Goal: Find specific page/section: Find specific page/section

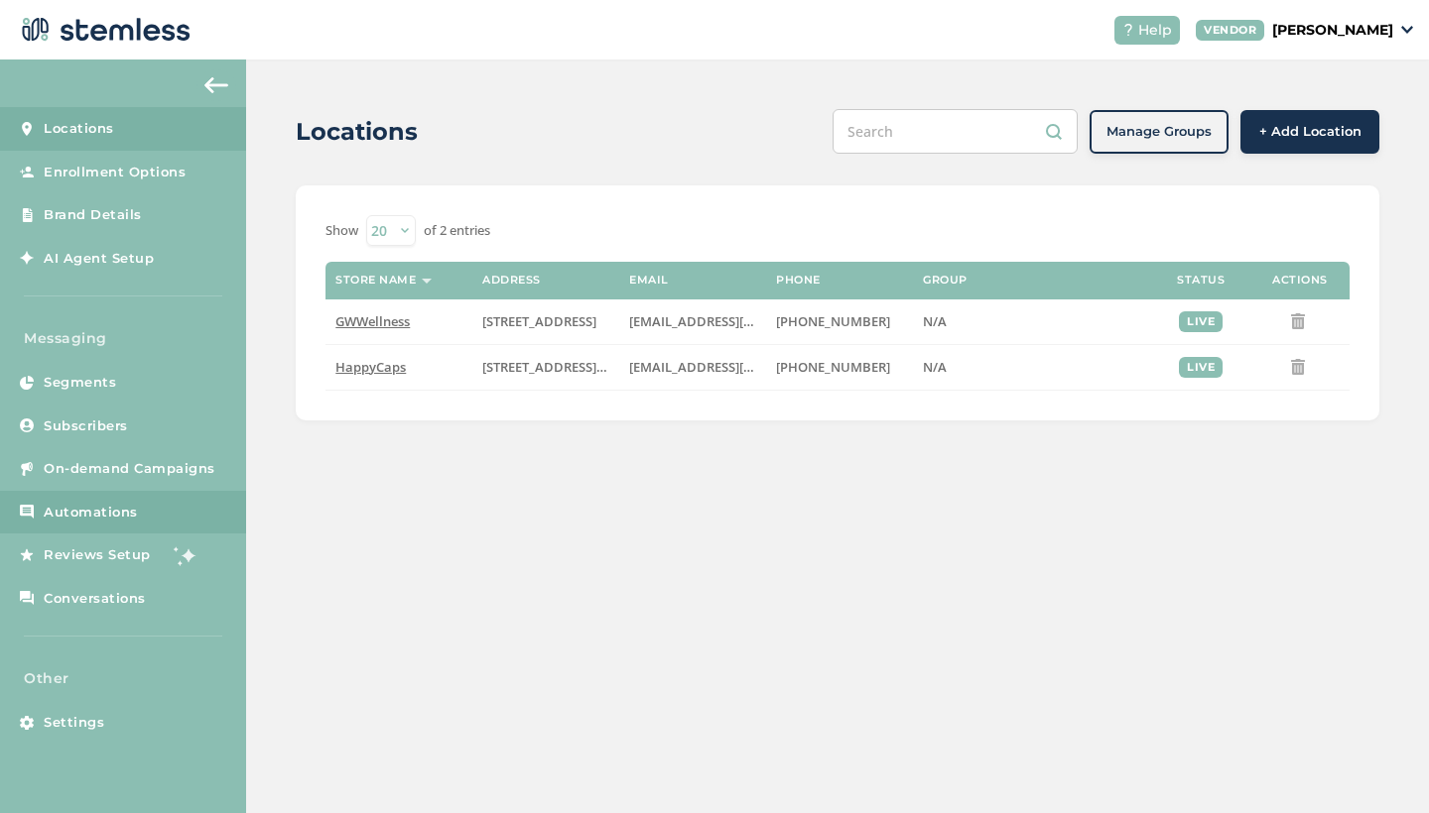
click at [115, 511] on span "Automations" at bounding box center [91, 513] width 94 height 20
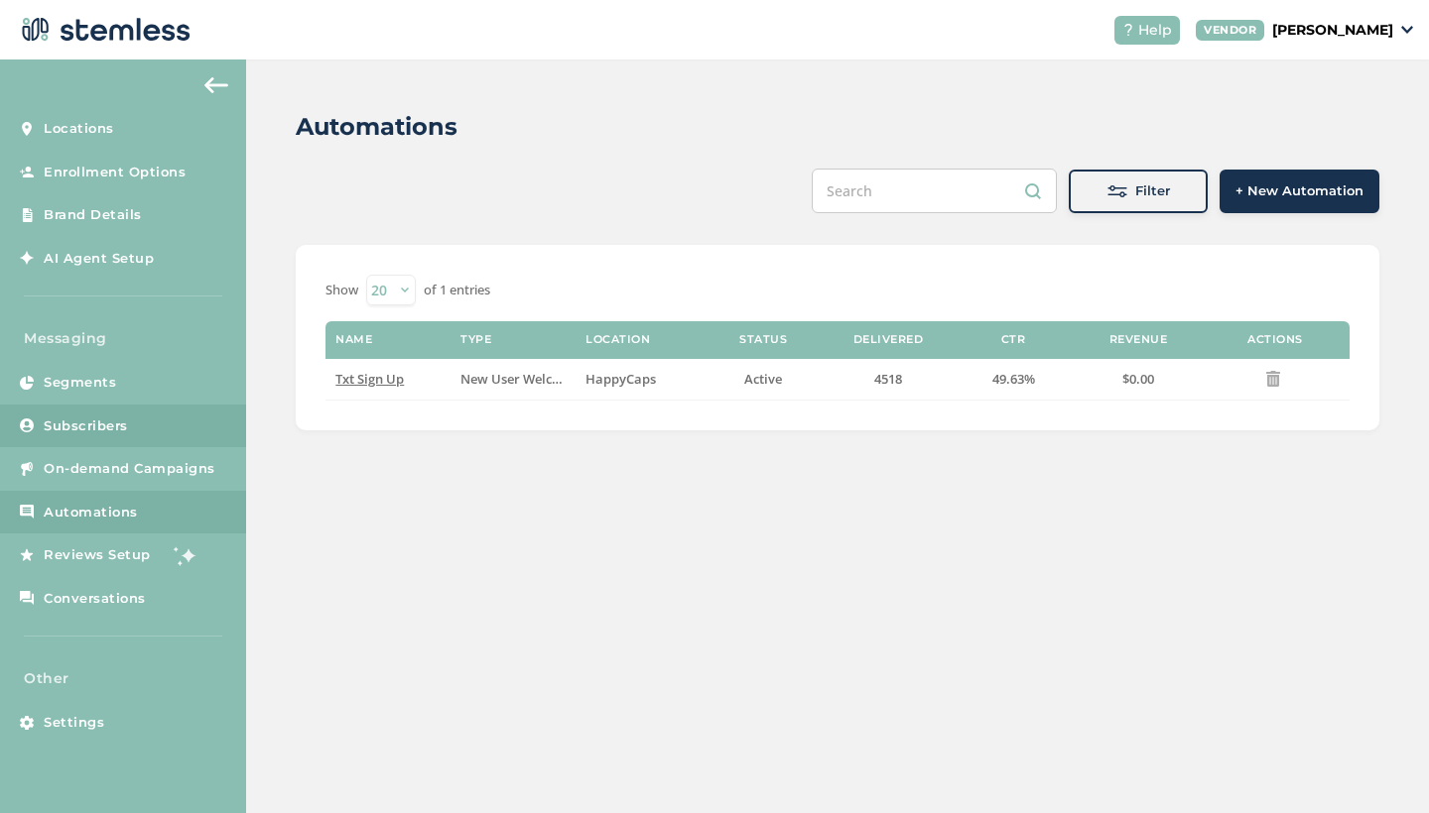
click at [92, 421] on span "Subscribers" at bounding box center [86, 427] width 84 height 20
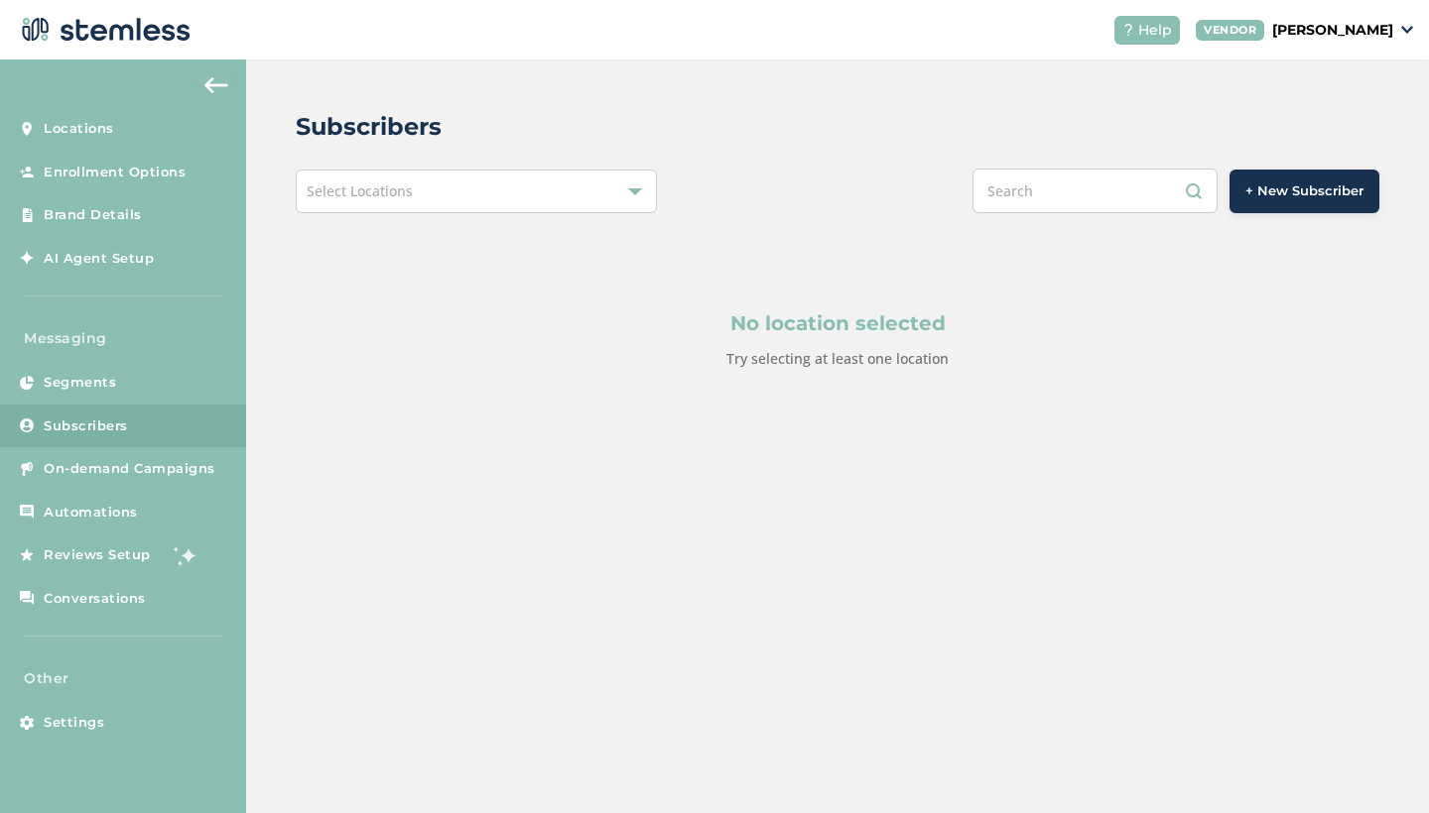
click at [410, 187] on span "Select Locations" at bounding box center [360, 191] width 106 height 19
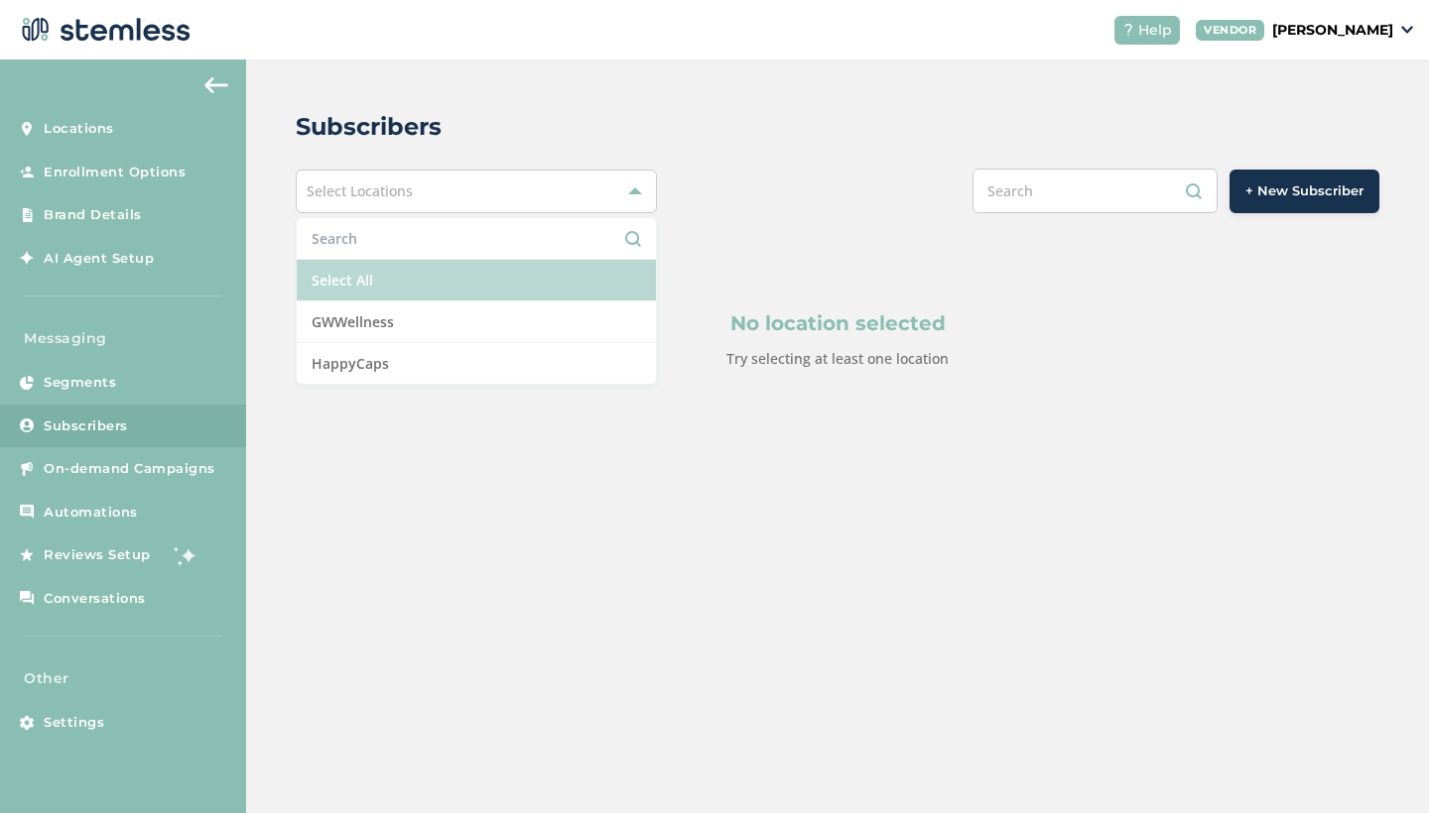
click at [402, 290] on li "Select All" at bounding box center [476, 281] width 359 height 42
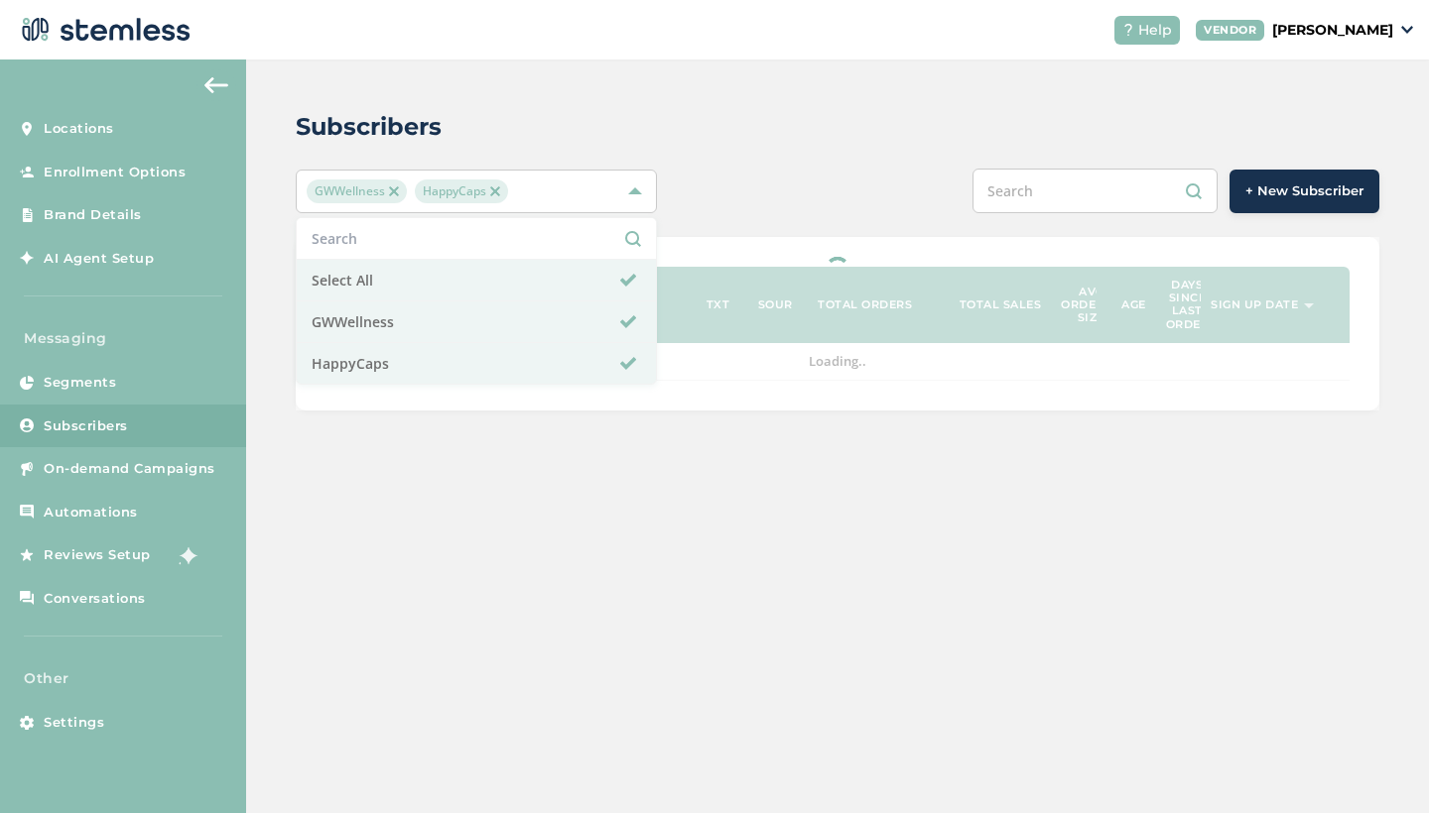
click at [772, 165] on div "Subscribers GWWellness HappyCaps Select All GWWellness HappyCaps + New Subscrib…" at bounding box center [837, 260] width 1183 height 401
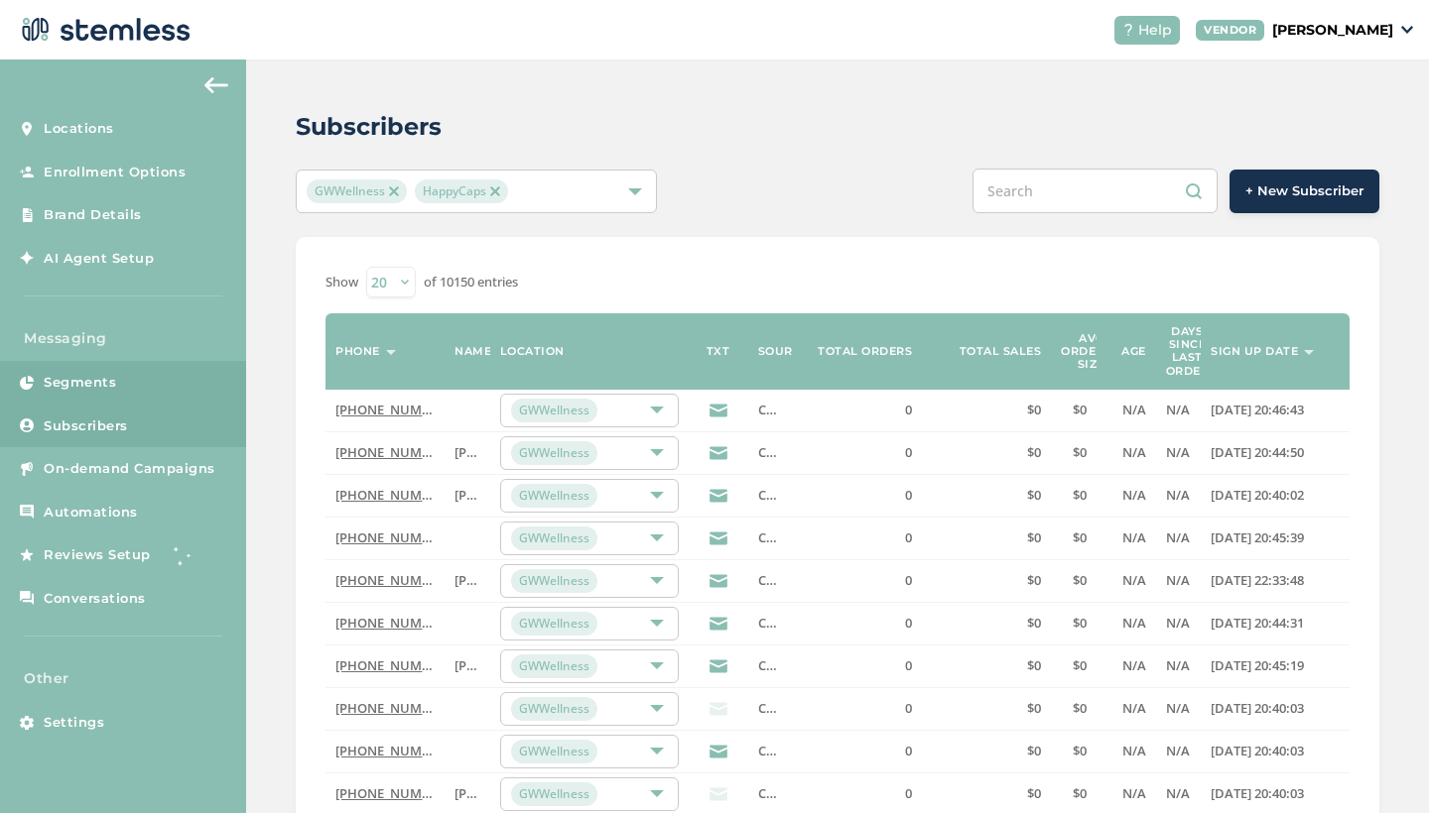
click at [105, 376] on span "Segments" at bounding box center [80, 383] width 72 height 20
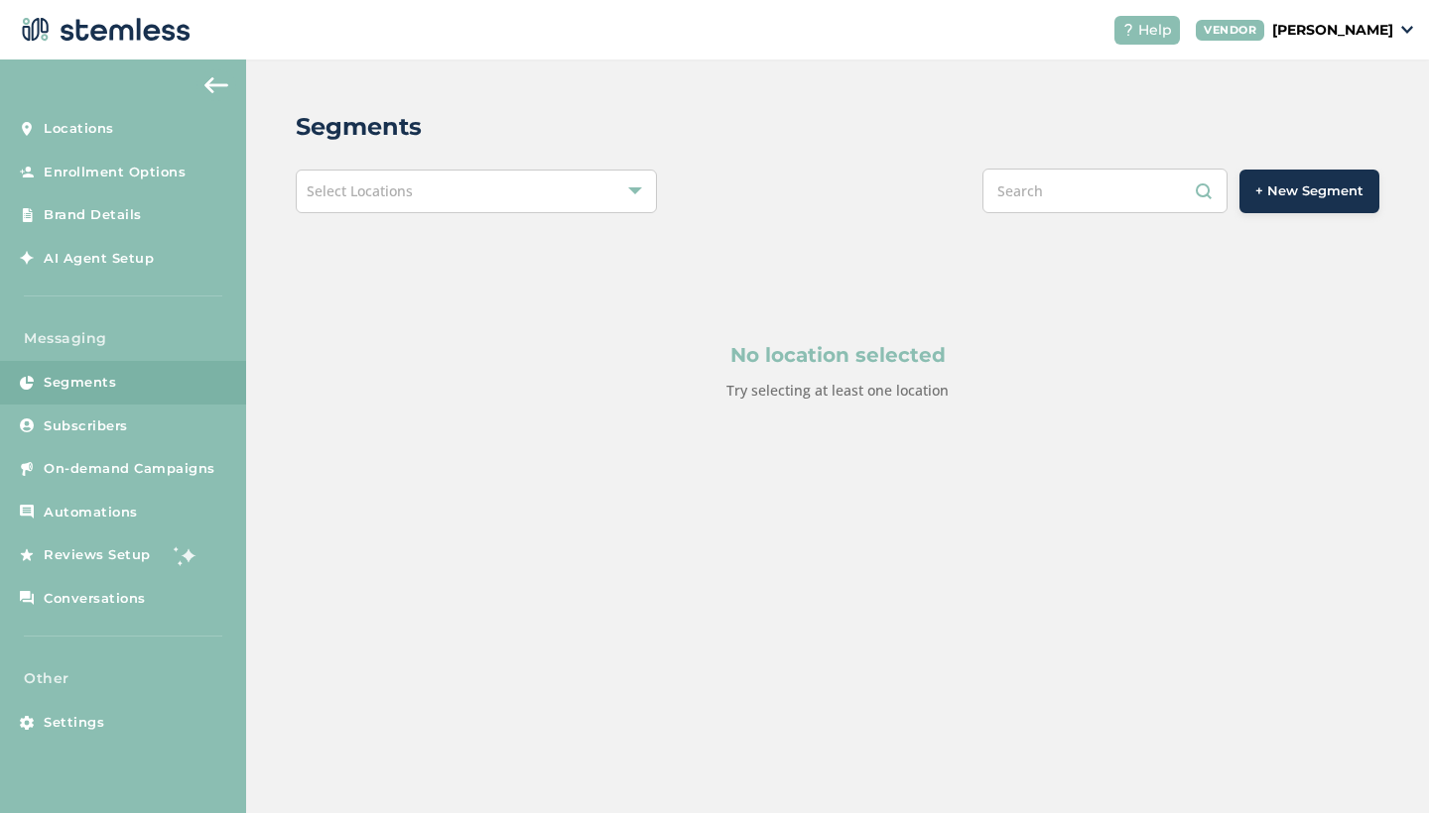
click at [500, 203] on div "Select Locations" at bounding box center [476, 192] width 361 height 44
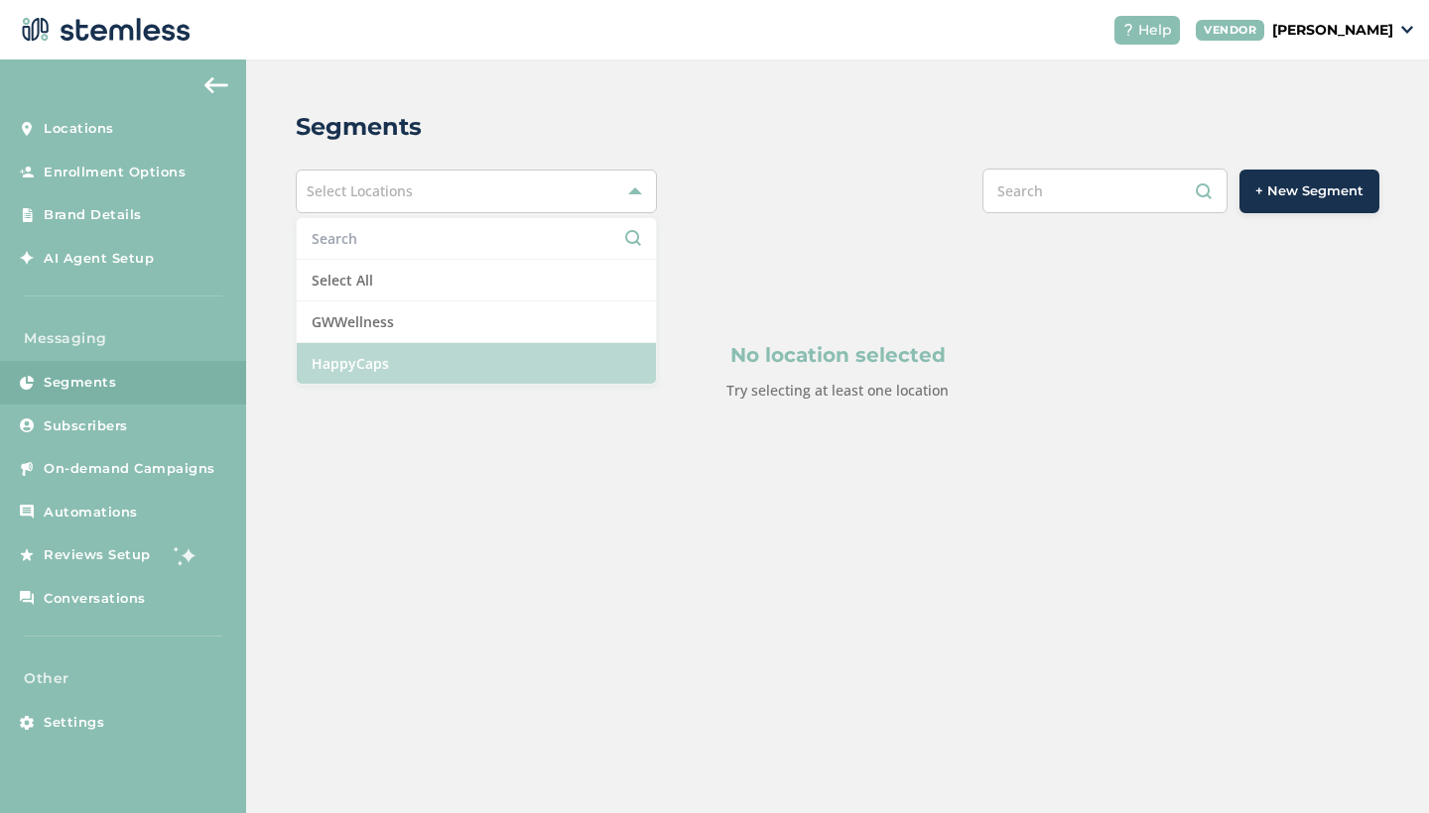
click at [422, 368] on li "HappyCaps" at bounding box center [476, 363] width 359 height 41
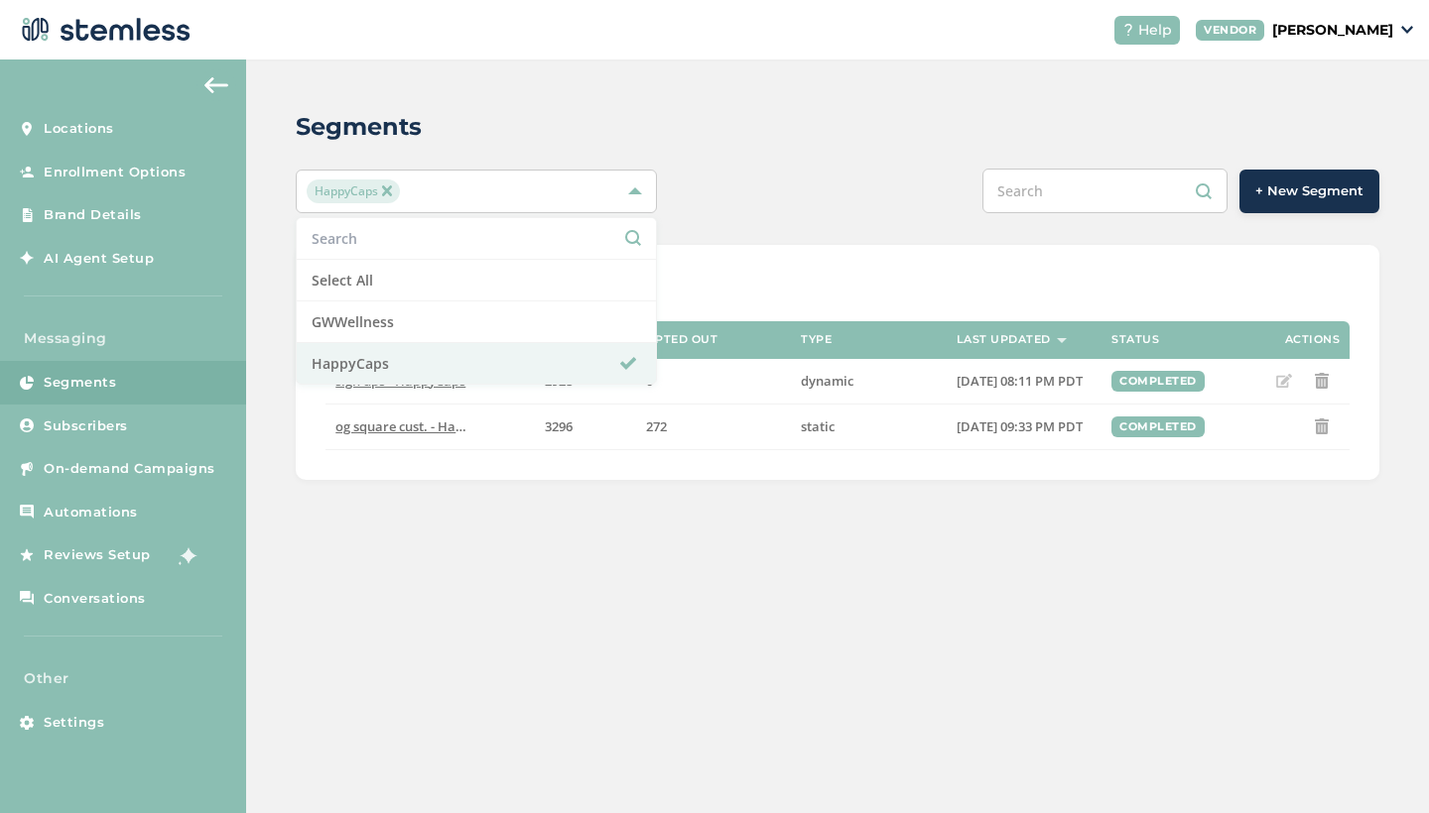
click at [754, 163] on div "Segments HappyCaps Select All GWWellness HappyCaps + New Segment Show 20 50 100…" at bounding box center [837, 295] width 1183 height 470
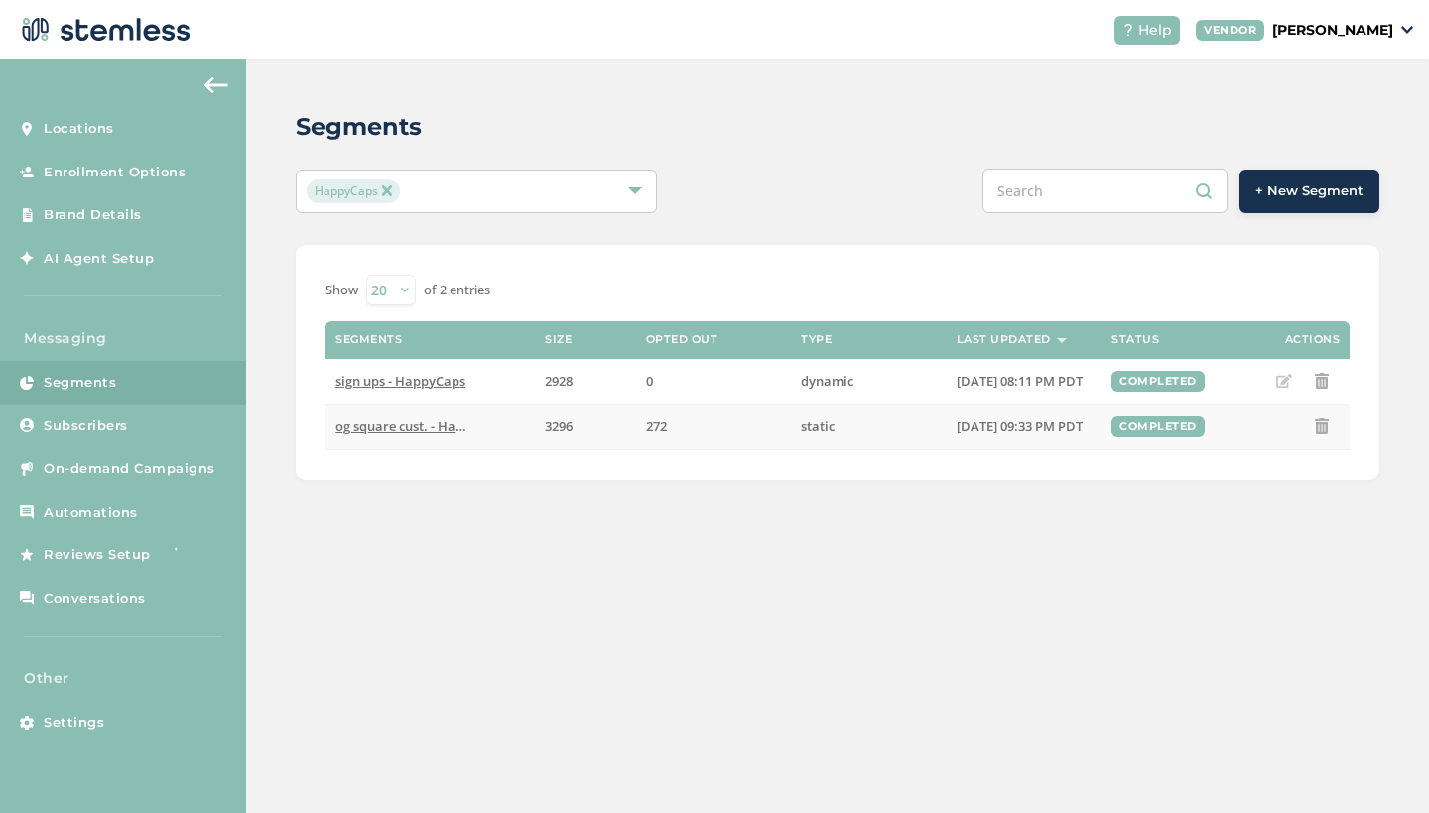
click at [397, 429] on span "og square cust. - HappyCaps" at bounding box center [421, 427] width 173 height 18
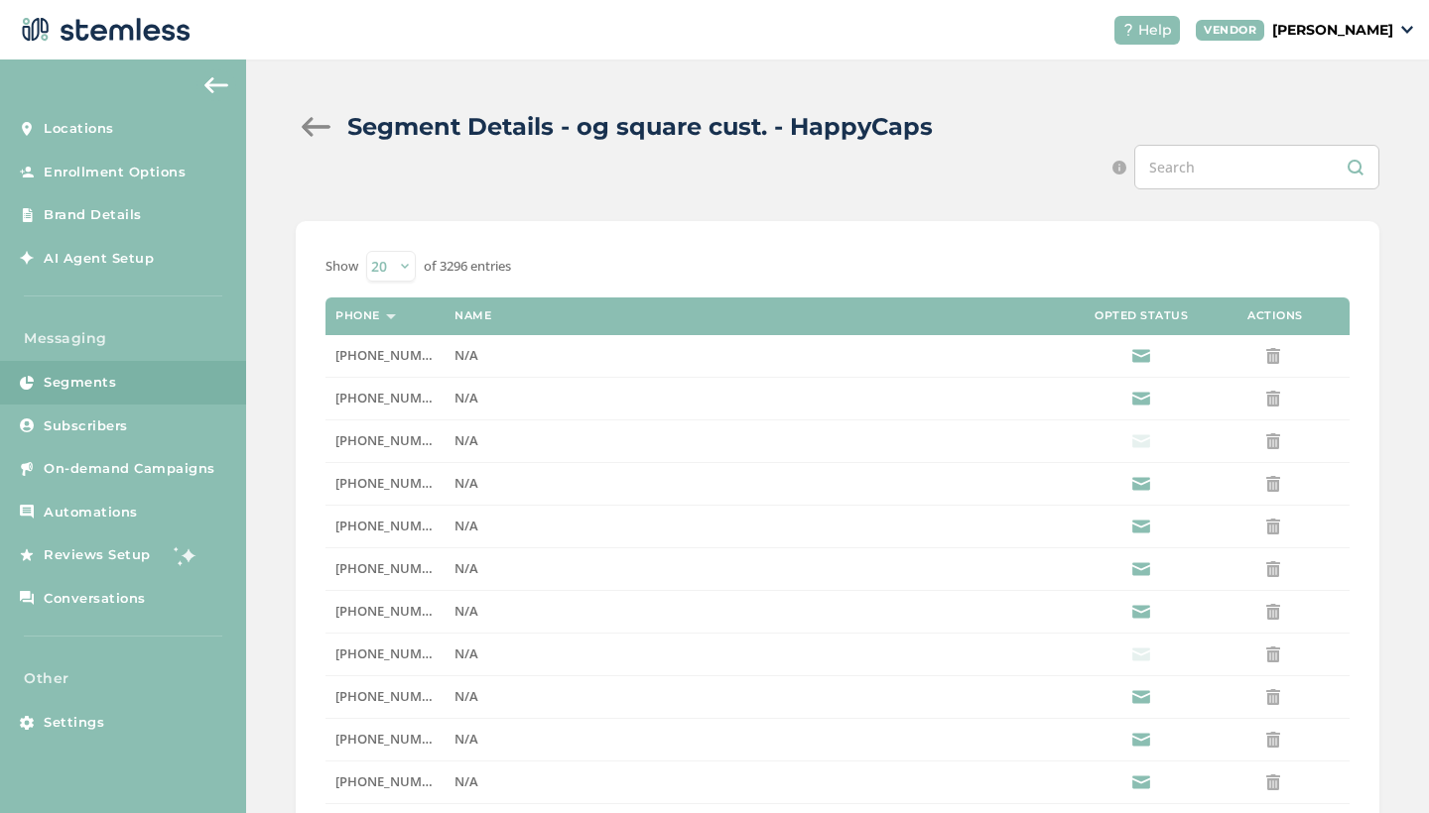
click at [216, 78] on img at bounding box center [216, 85] width 24 height 16
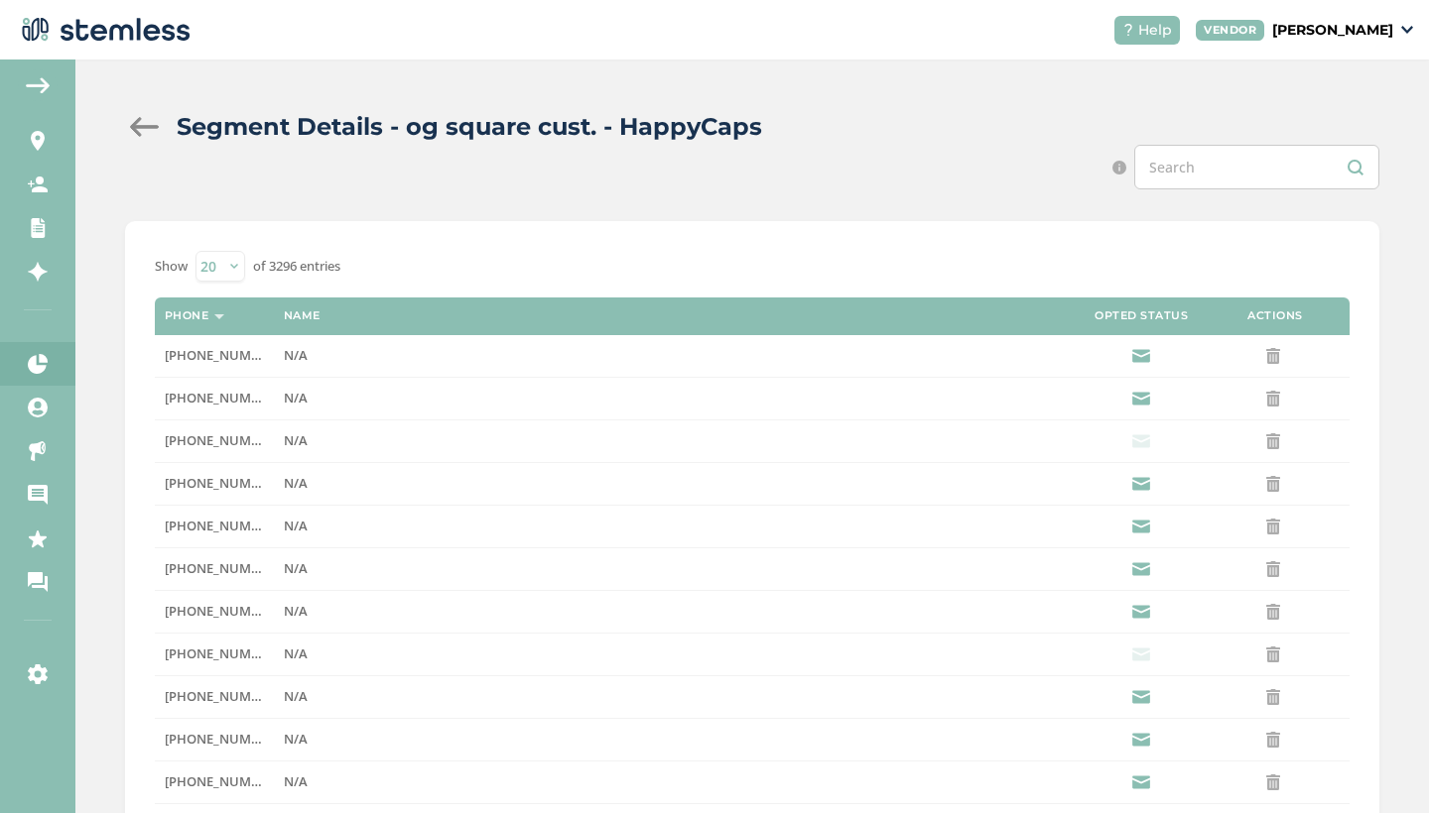
click at [45, 88] on img at bounding box center [38, 85] width 24 height 16
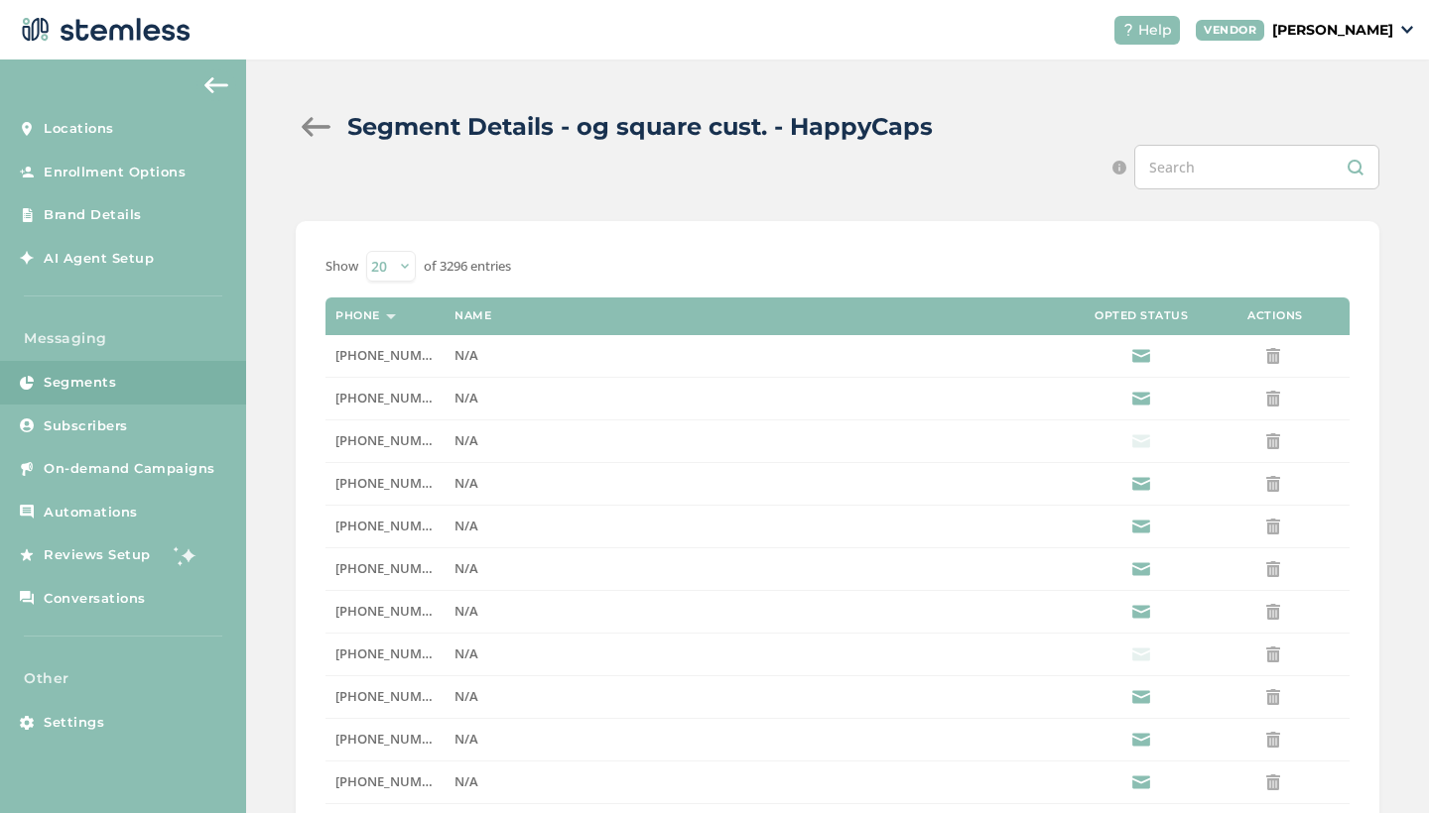
click at [98, 382] on span "Segments" at bounding box center [80, 383] width 72 height 20
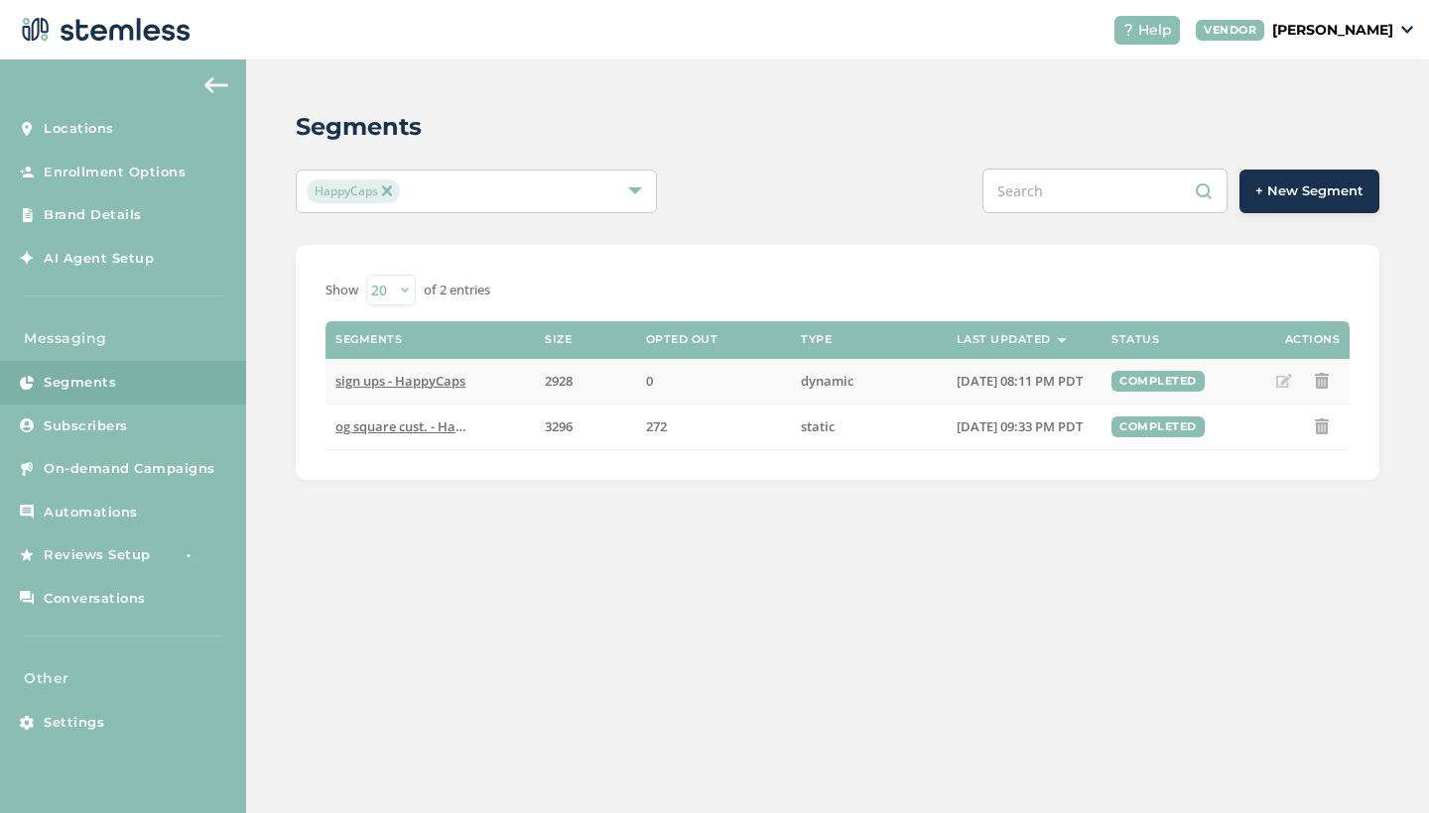
click at [438, 382] on span "sign ups - HappyCaps" at bounding box center [400, 381] width 130 height 18
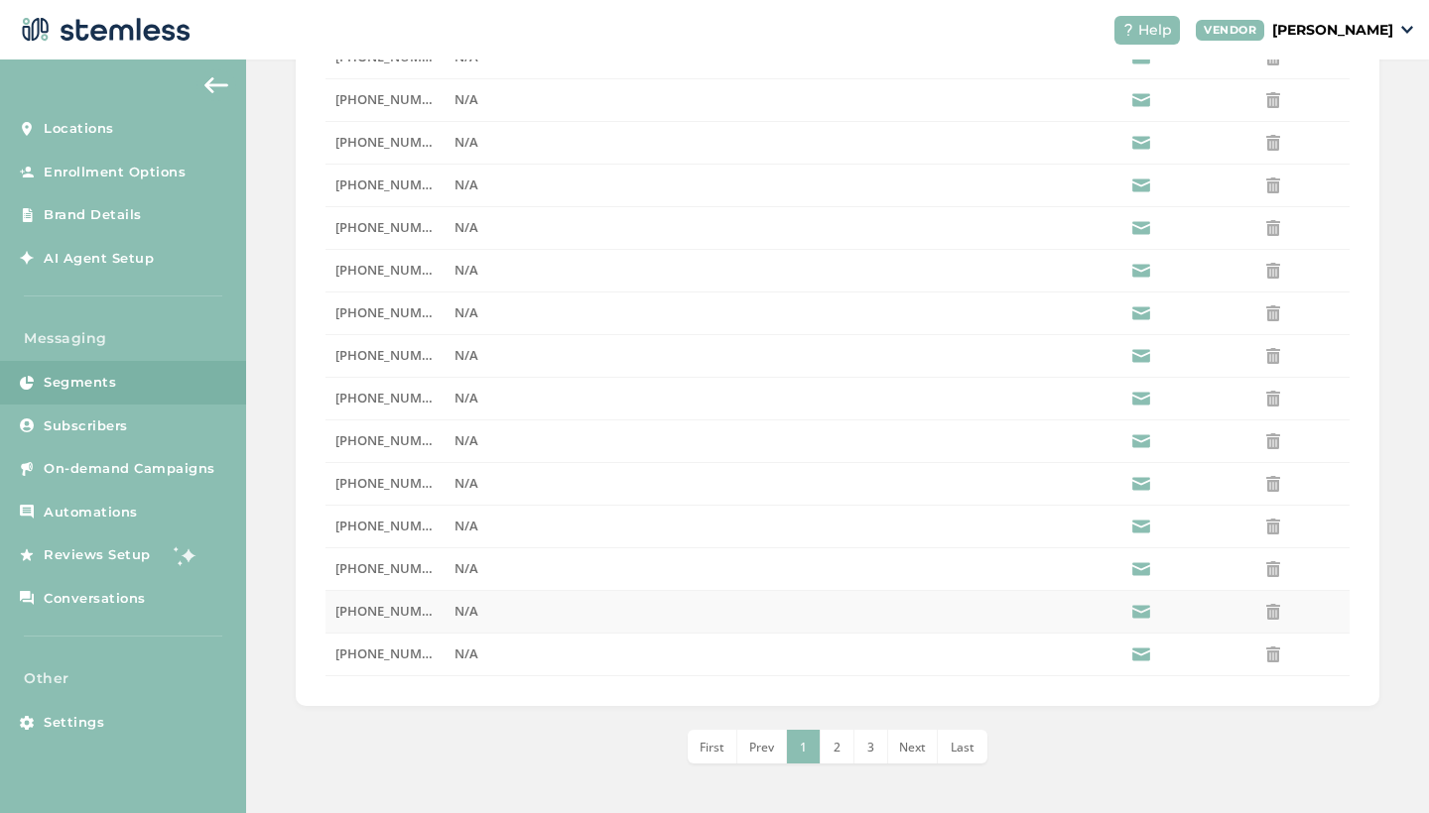
scroll to position [512, 0]
click at [955, 754] on span "Last" at bounding box center [962, 747] width 24 height 17
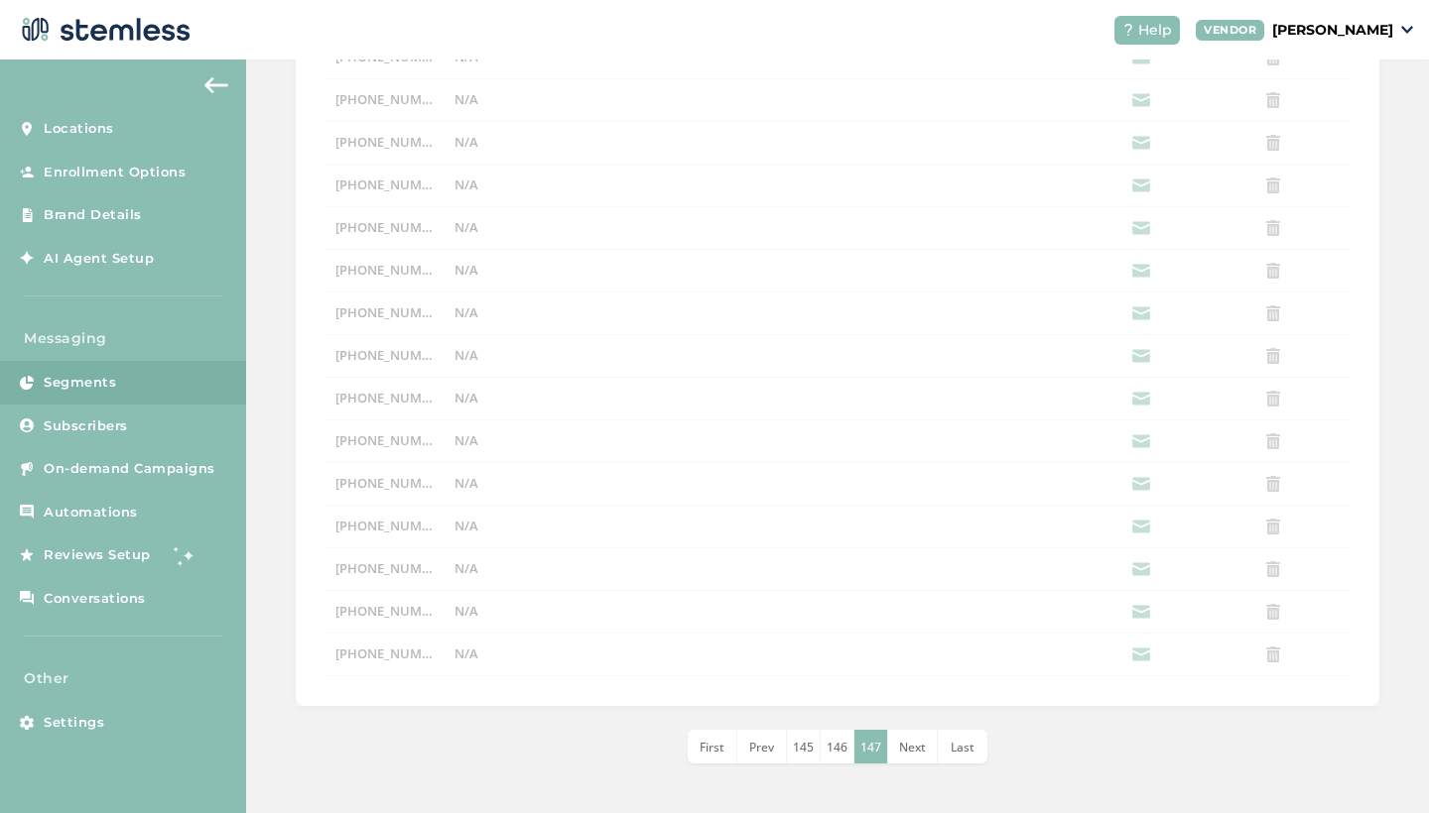
scroll to position [0, 0]
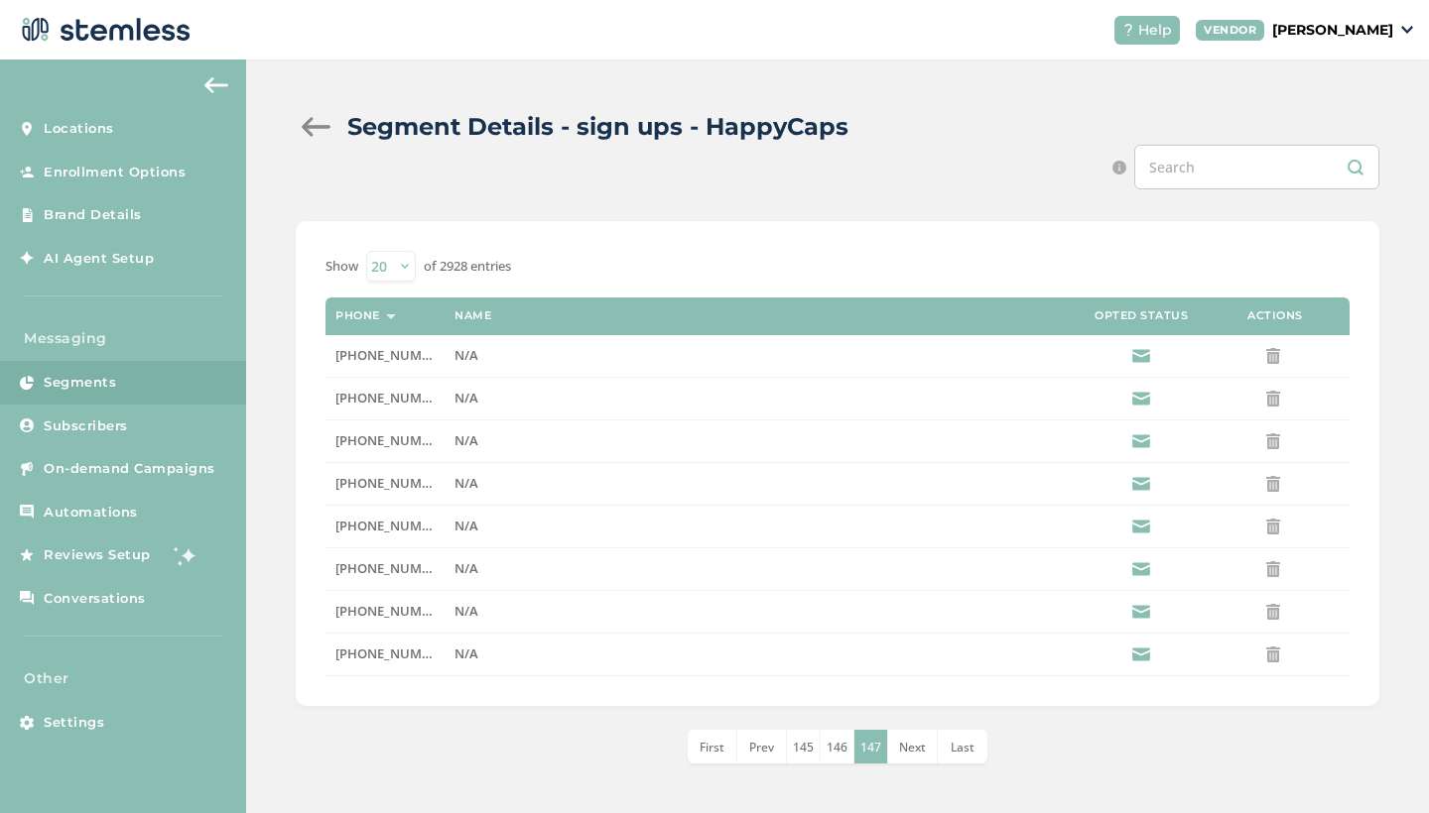
click at [221, 89] on img at bounding box center [216, 85] width 24 height 16
